Goal: Register for event/course

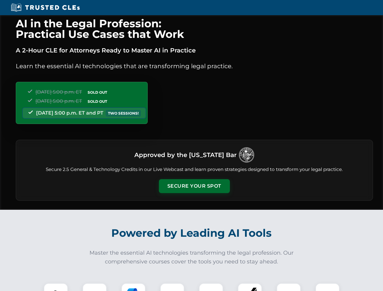
click at [194, 186] on button "Secure Your Spot" at bounding box center [194, 186] width 71 height 14
click at [56, 287] on img at bounding box center [56, 295] width 18 height 18
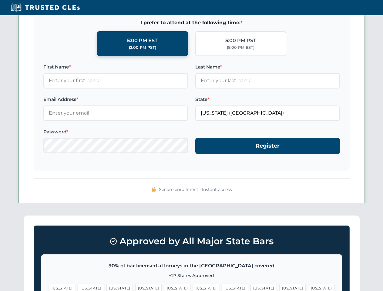
click at [221, 287] on span "[US_STATE]" at bounding box center [234, 288] width 26 height 9
click at [279, 287] on span "[US_STATE]" at bounding box center [292, 288] width 26 height 9
